Goal: Transaction & Acquisition: Purchase product/service

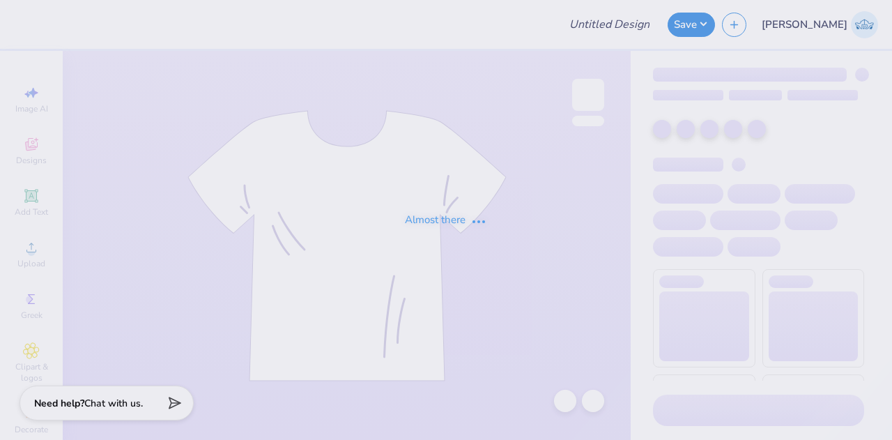
type input "Environmental Engineering Club T-shirt!"
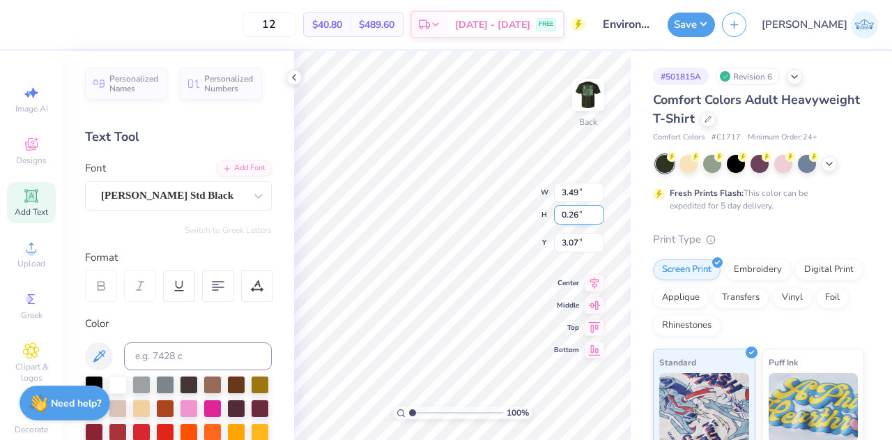
click at [472, 205] on div "100 % Back W 3.49 3.49 " H 0.26 0.26 " Y 3.07 3.07 " Center Middle Top Bottom" at bounding box center [462, 245] width 336 height 389
click at [14, 22] on div at bounding box center [24, 23] width 20 height 20
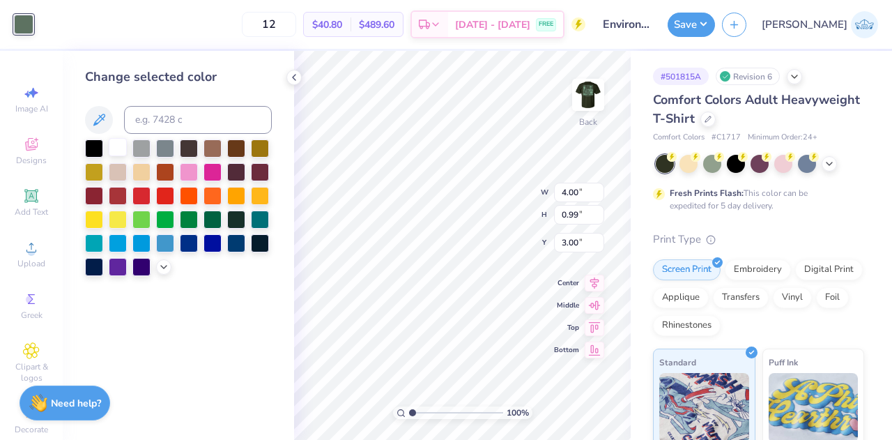
click at [118, 147] on div at bounding box center [118, 147] width 18 height 18
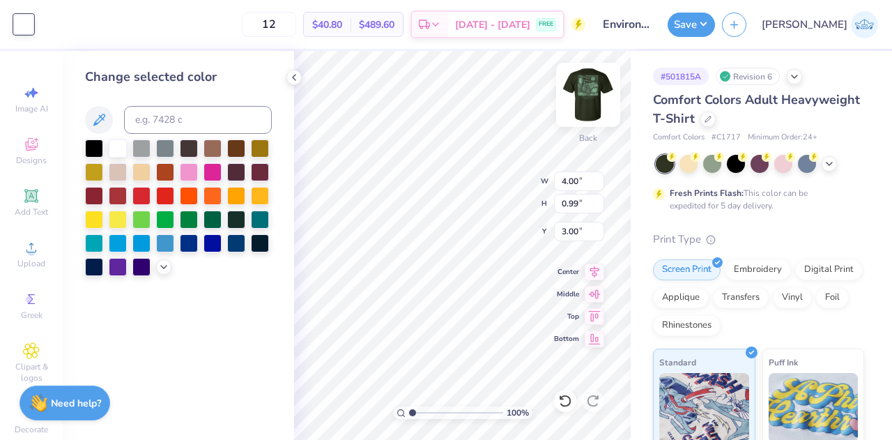
click at [583, 95] on img at bounding box center [588, 95] width 56 height 56
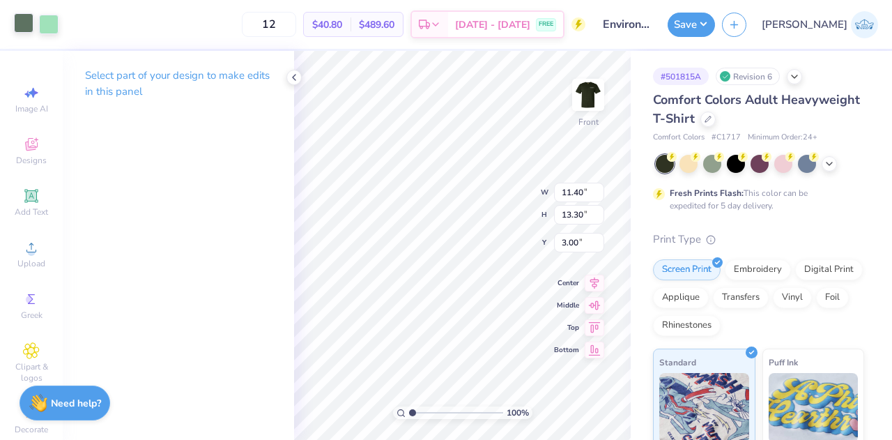
click at [22, 27] on div at bounding box center [24, 23] width 20 height 20
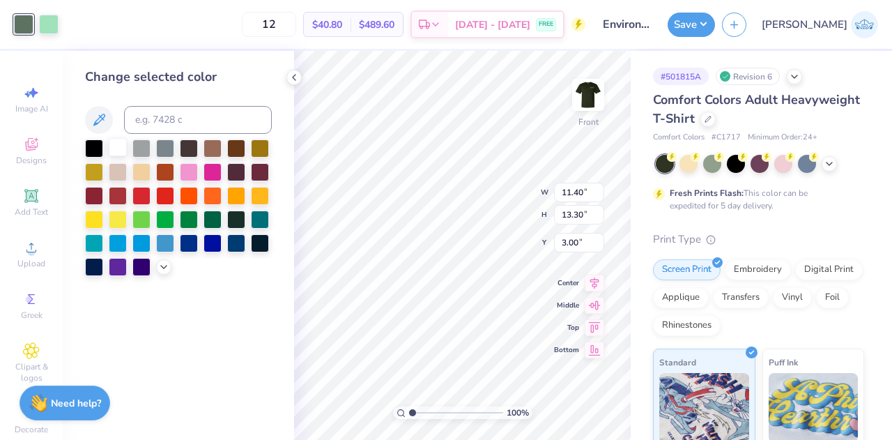
click at [127, 150] on div at bounding box center [118, 147] width 18 height 18
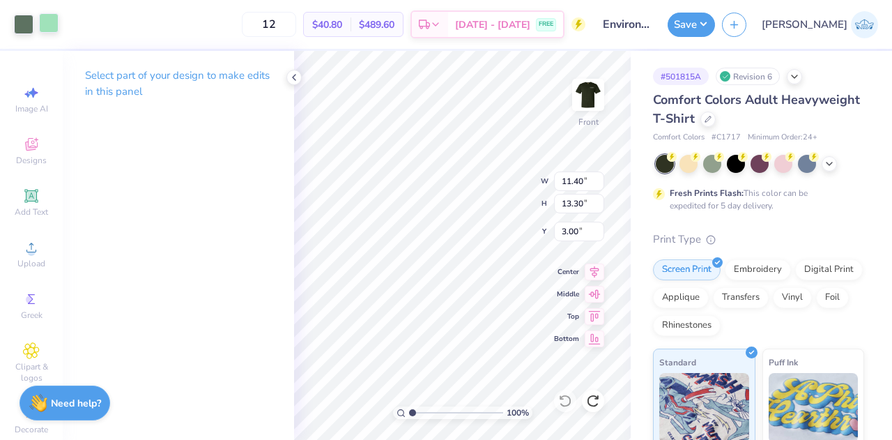
click at [44, 26] on div at bounding box center [49, 23] width 20 height 20
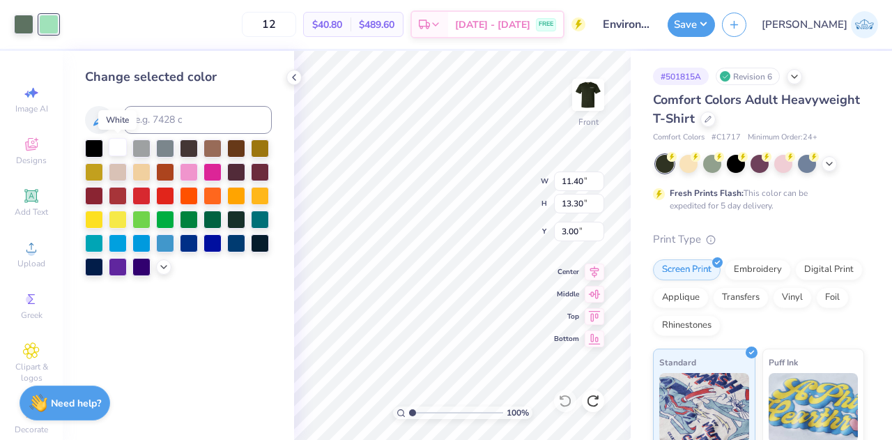
click at [119, 144] on div at bounding box center [118, 147] width 18 height 18
click at [23, 27] on div at bounding box center [24, 23] width 20 height 20
click at [162, 265] on icon at bounding box center [163, 265] width 11 height 11
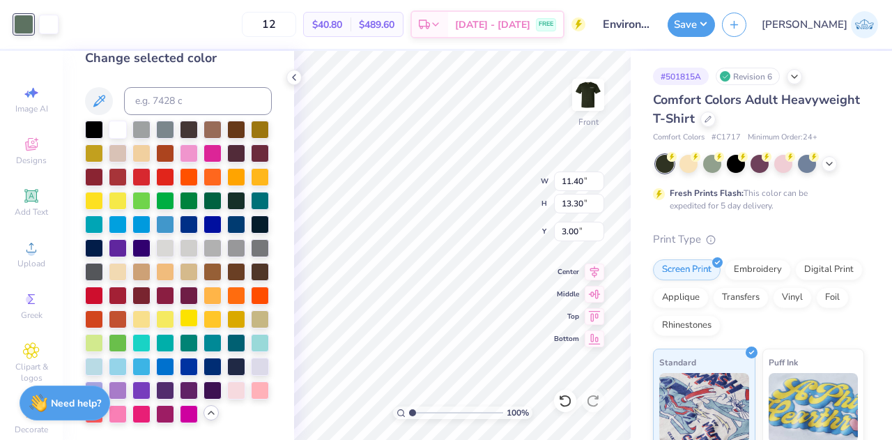
scroll to position [66, 0]
click at [127, 332] on div at bounding box center [118, 341] width 18 height 18
